Goal: Find specific page/section: Find specific page/section

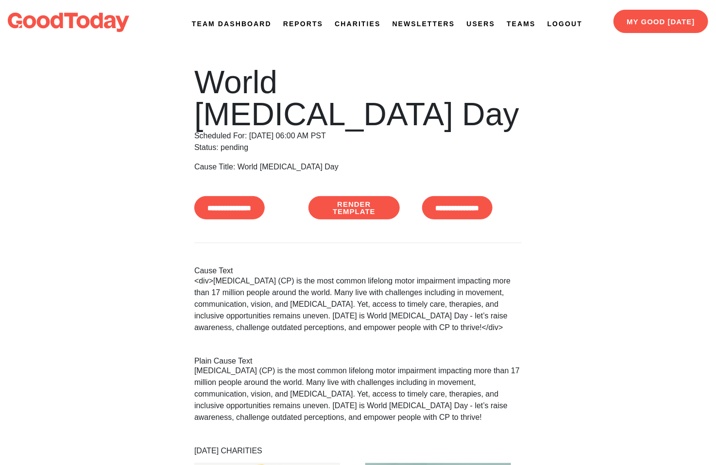
click at [428, 23] on link "Newsletters" at bounding box center [423, 24] width 63 height 10
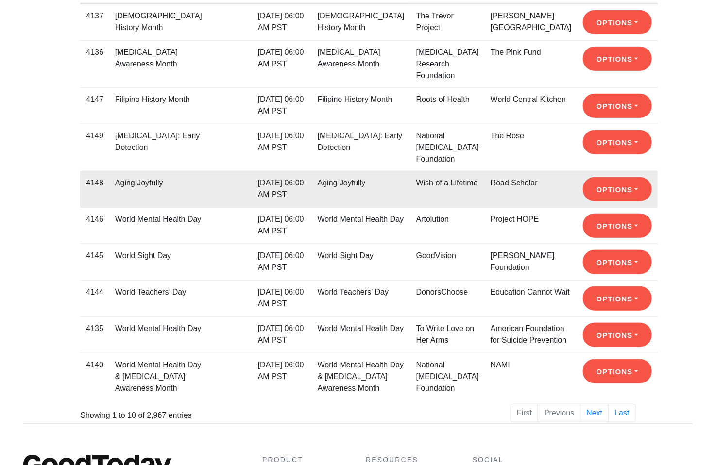
scroll to position [206, 0]
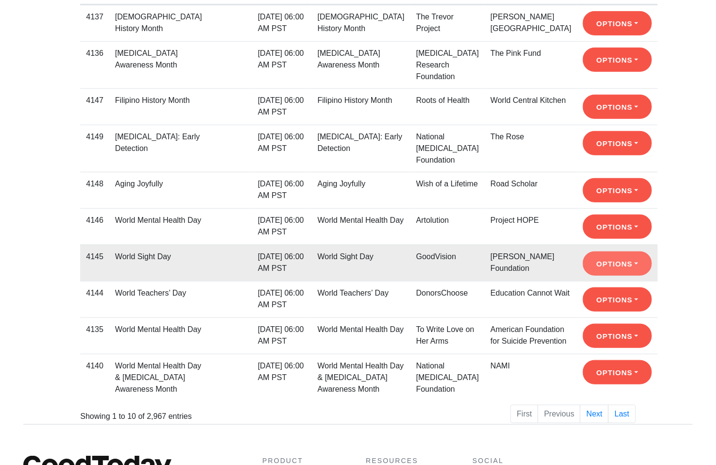
click at [583, 261] on button "Options" at bounding box center [617, 263] width 68 height 24
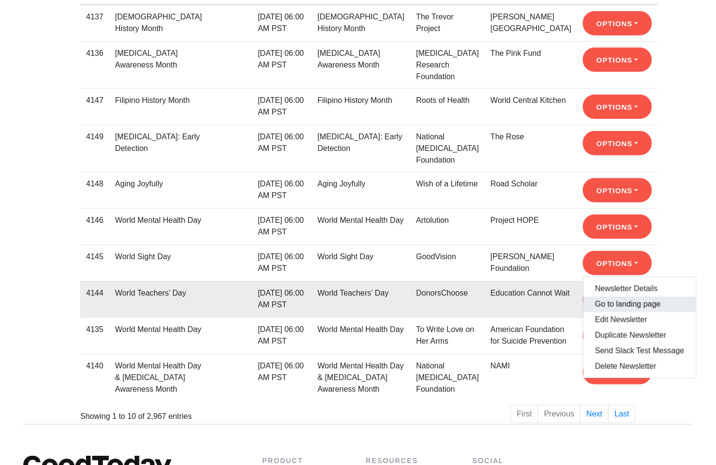
click at [587, 297] on link "Go to landing page" at bounding box center [639, 305] width 113 height 16
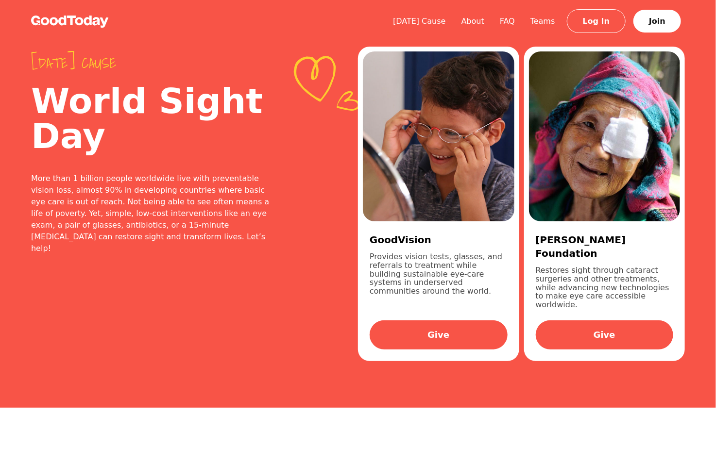
scroll to position [206, 0]
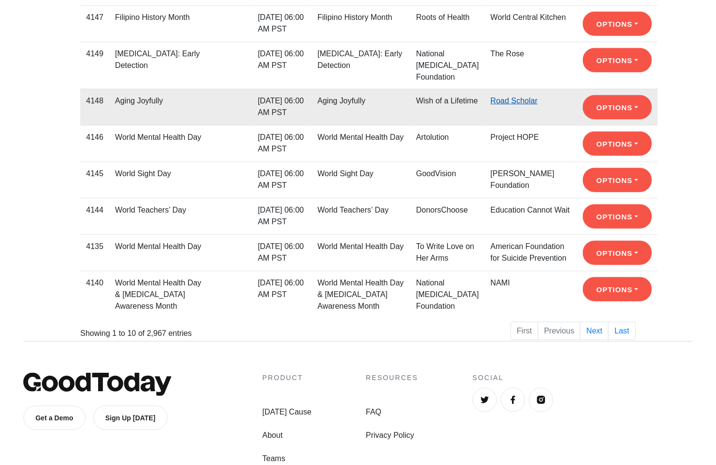
scroll to position [294, 0]
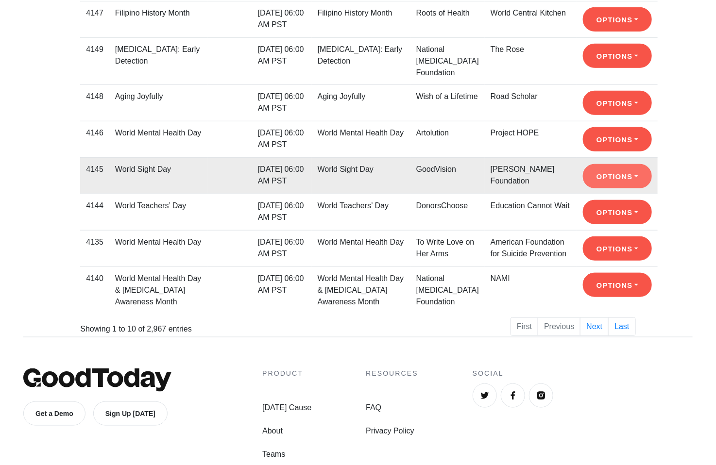
click at [583, 179] on button "Options" at bounding box center [617, 176] width 68 height 24
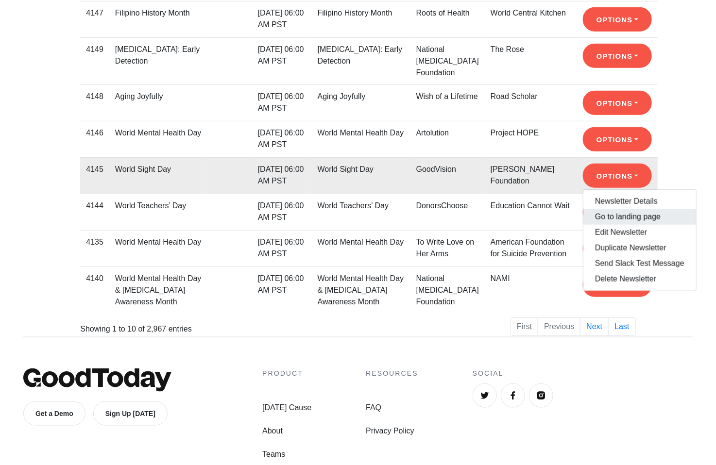
click at [583, 209] on link "Go to landing page" at bounding box center [639, 217] width 113 height 16
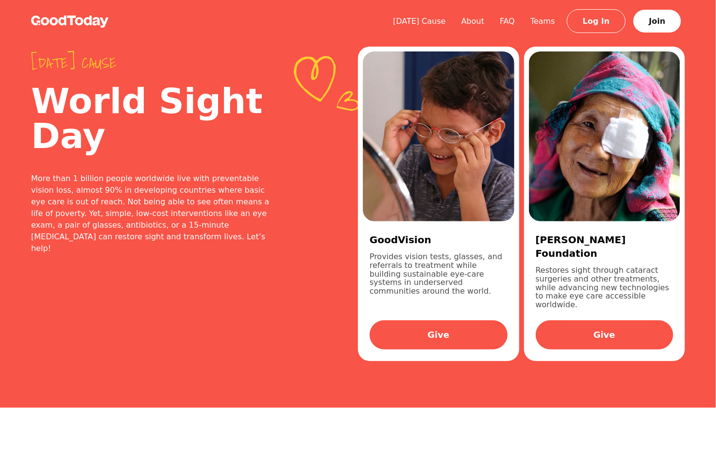
scroll to position [294, 0]
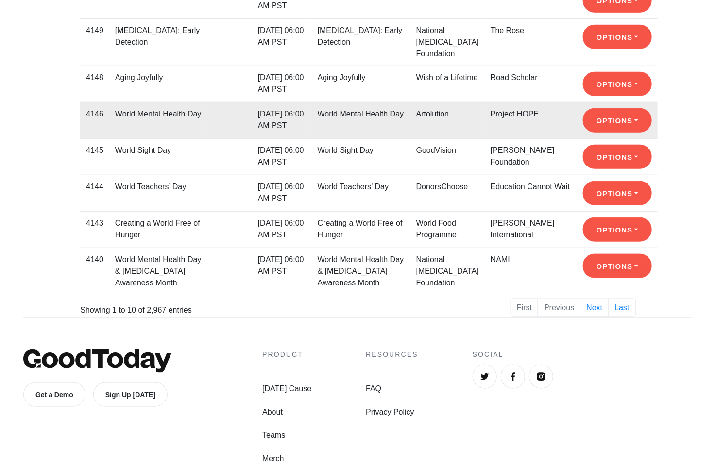
scroll to position [315, 0]
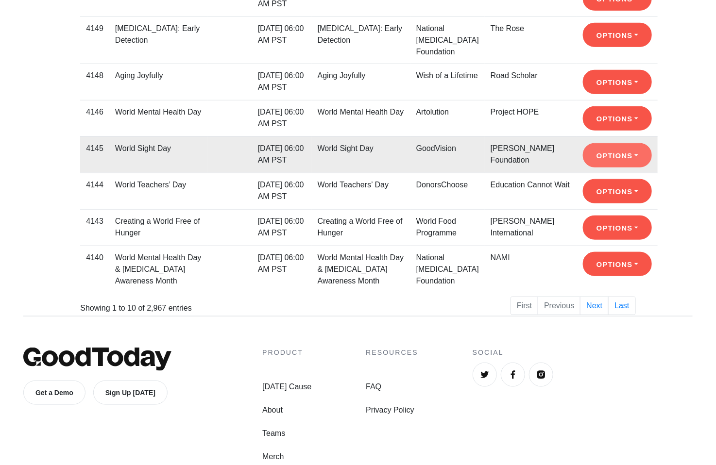
click at [583, 149] on button "Options" at bounding box center [617, 155] width 68 height 24
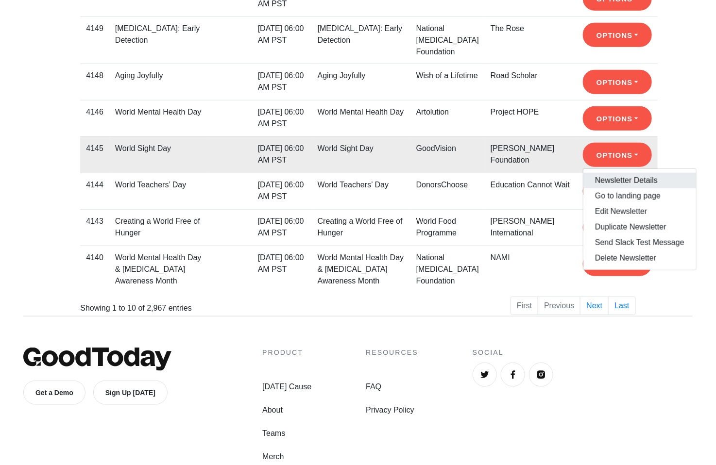
click at [583, 173] on link "Newsletter Details" at bounding box center [639, 181] width 113 height 16
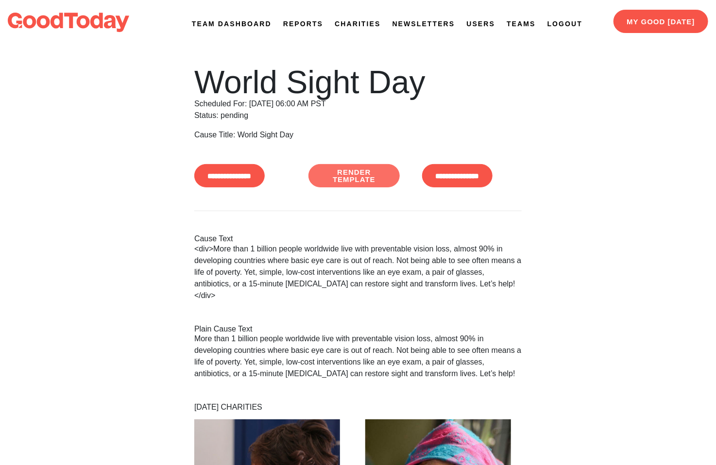
click at [381, 173] on link "Render Template" at bounding box center [354, 175] width 92 height 23
